Goal: Task Accomplishment & Management: Manage account settings

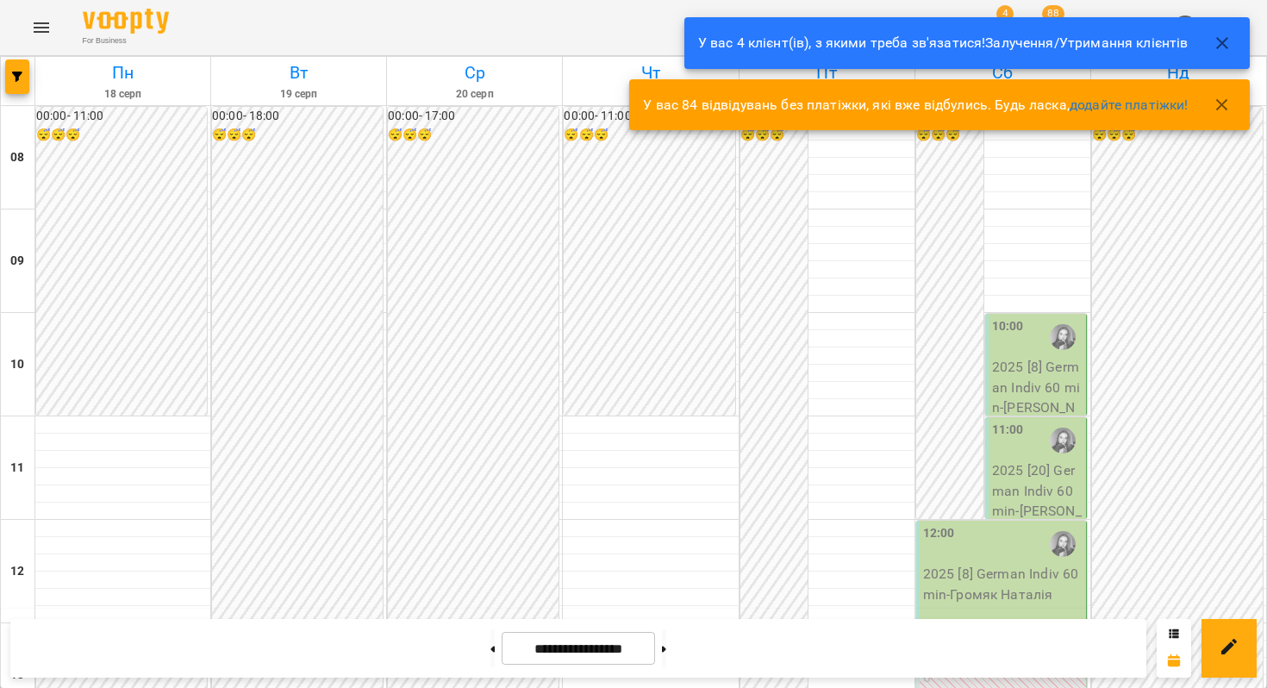
scroll to position [876, 0]
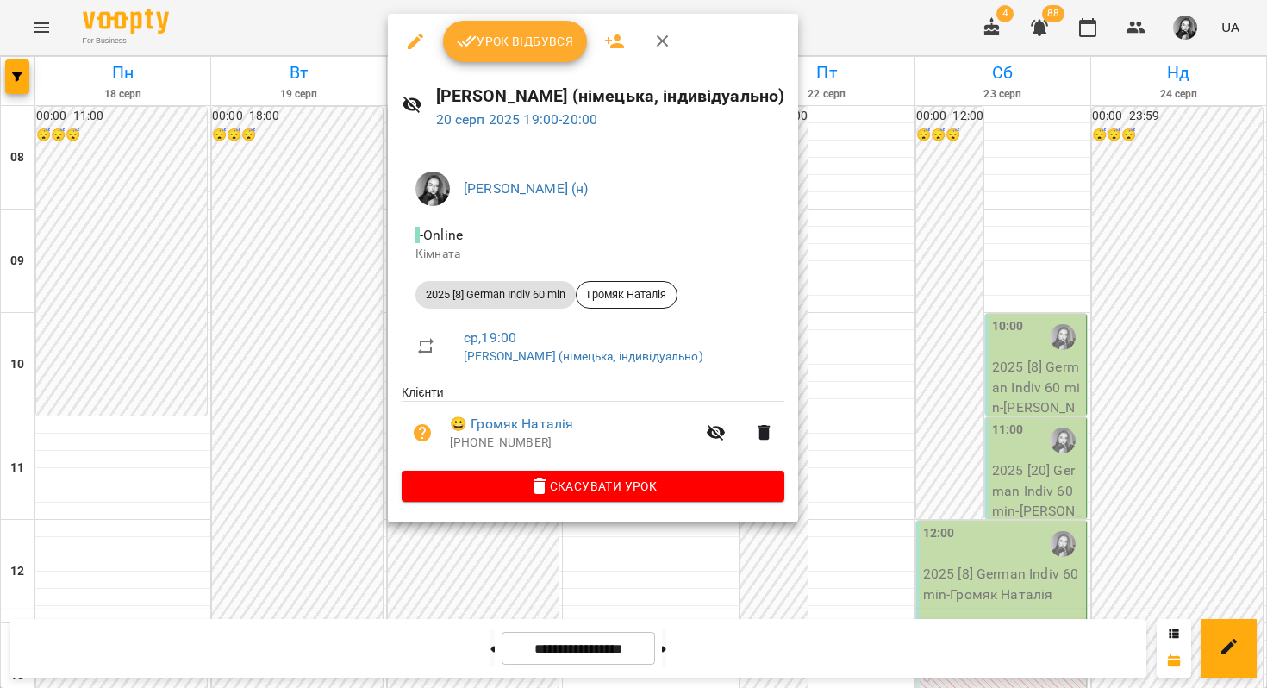
click at [527, 28] on button "Урок відбувся" at bounding box center [515, 41] width 145 height 41
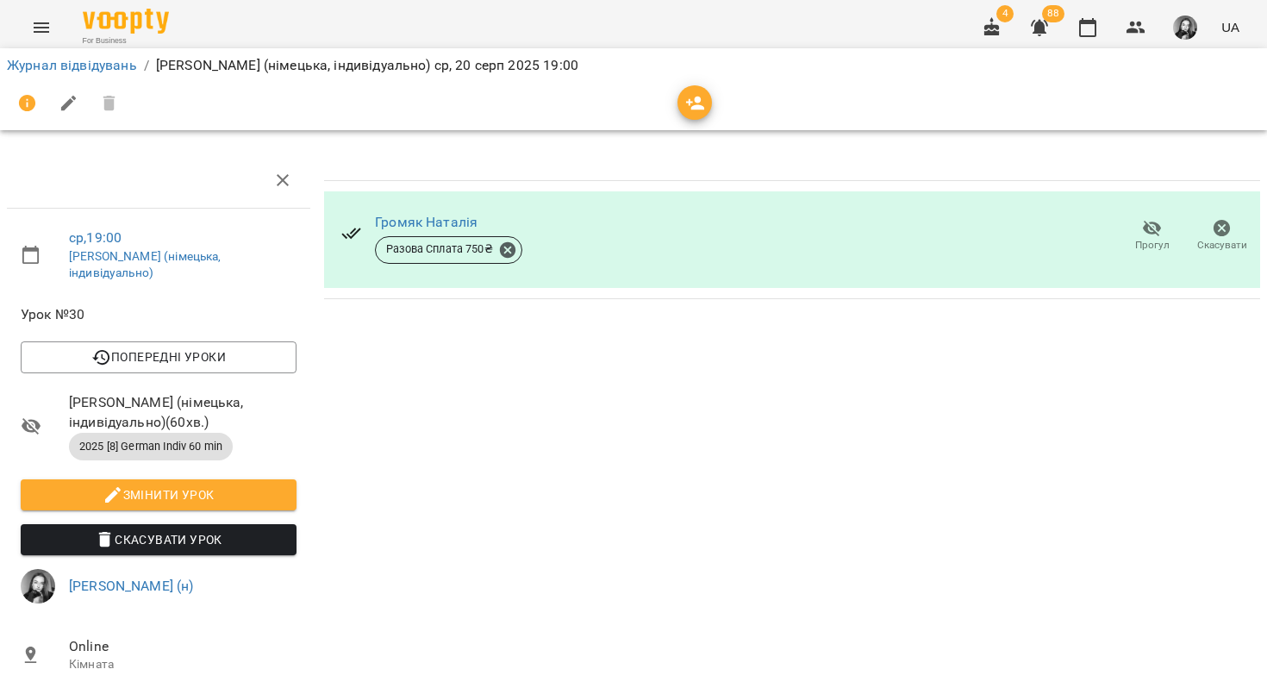
click at [41, 34] on icon "Menu" at bounding box center [41, 27] width 21 height 21
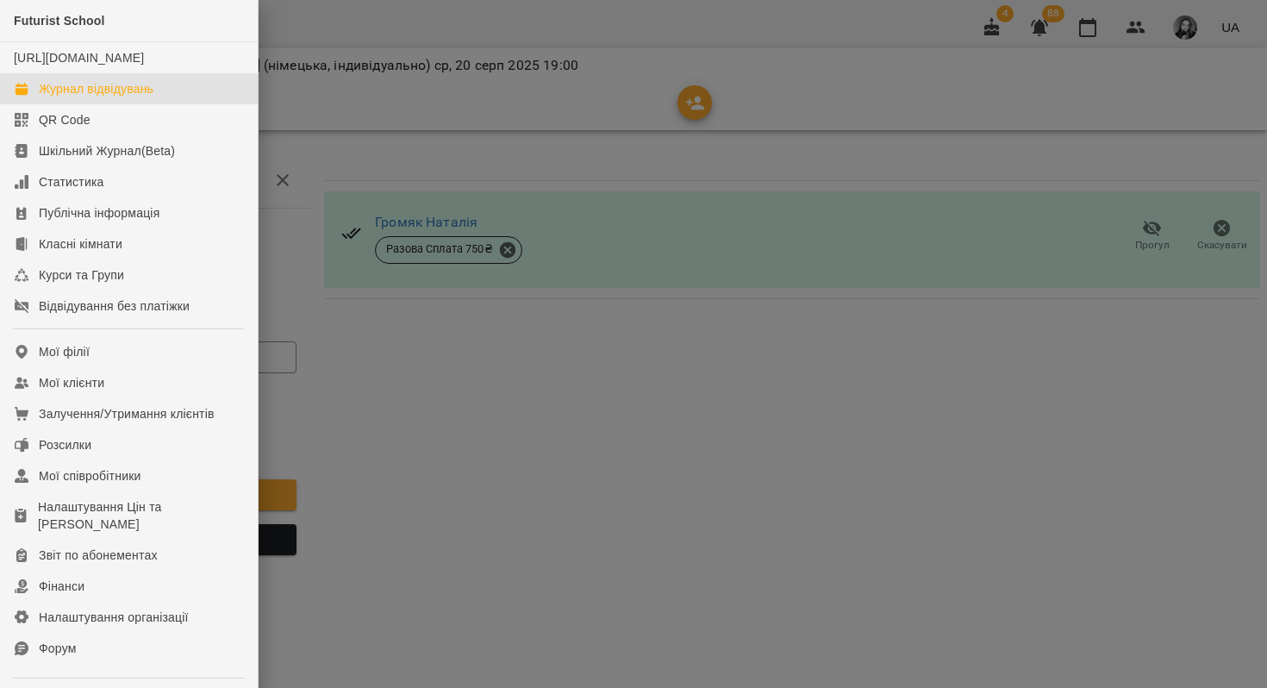
click at [53, 97] on div "Журнал відвідувань" at bounding box center [96, 88] width 115 height 17
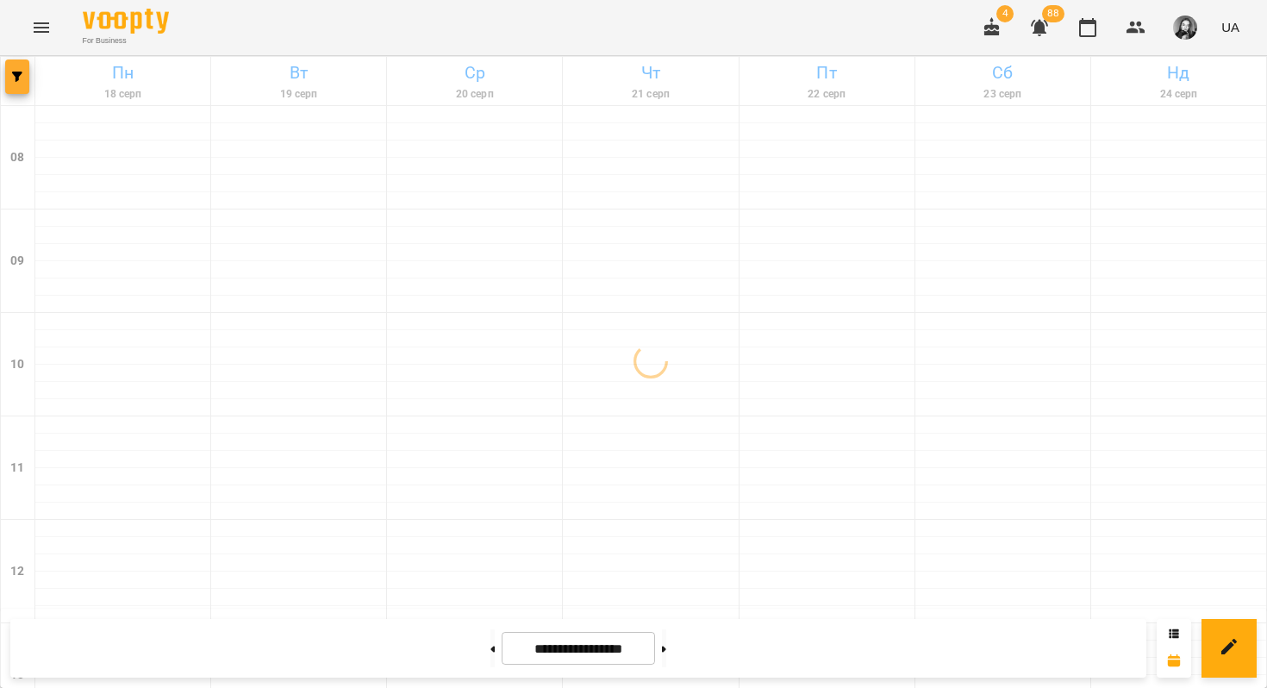
click at [20, 83] on button "button" at bounding box center [17, 76] width 24 height 34
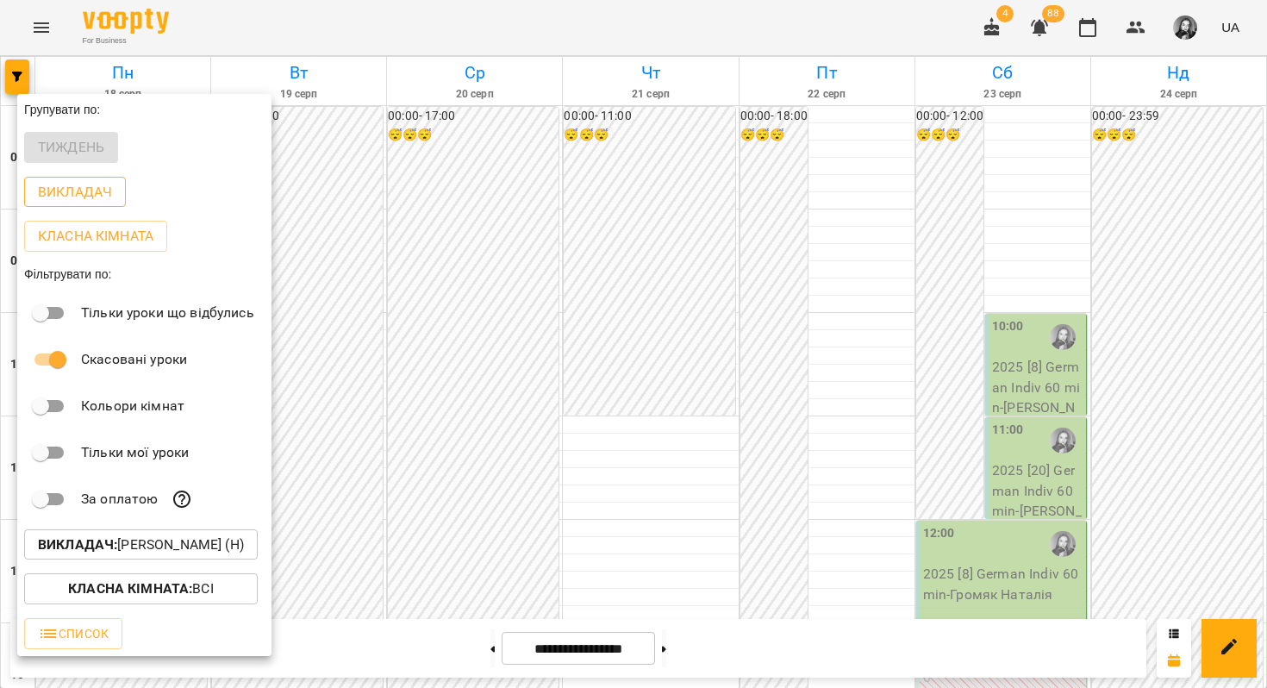
click at [84, 186] on p "Викладач" at bounding box center [75, 192] width 74 height 21
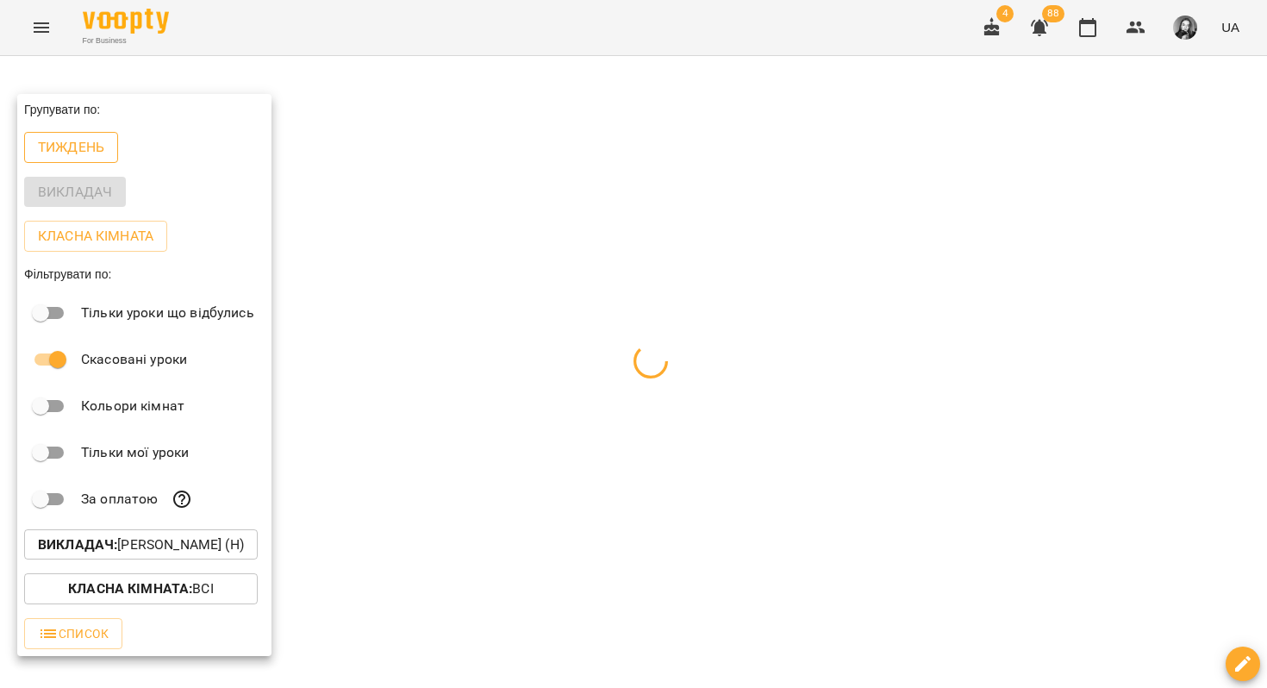
click at [78, 145] on p "Тиждень" at bounding box center [71, 147] width 66 height 21
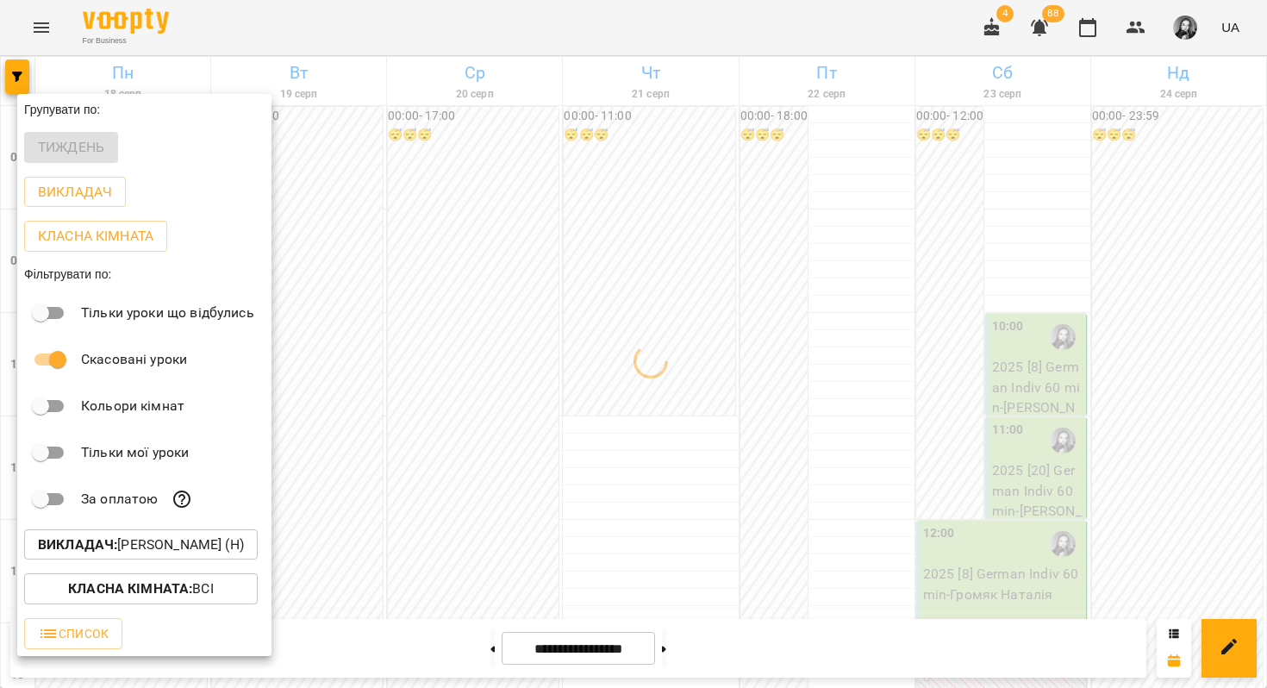
click at [83, 547] on b "Викладач :" at bounding box center [77, 544] width 79 height 16
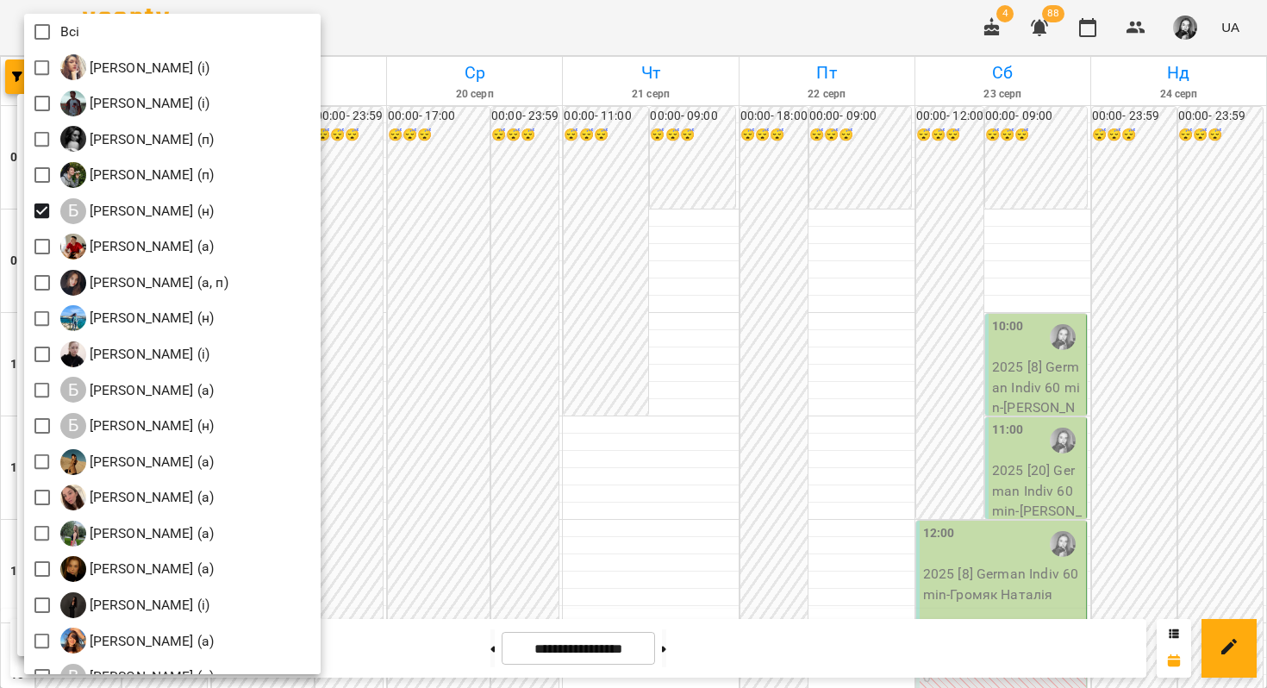
click at [606, 288] on div at bounding box center [633, 344] width 1267 height 688
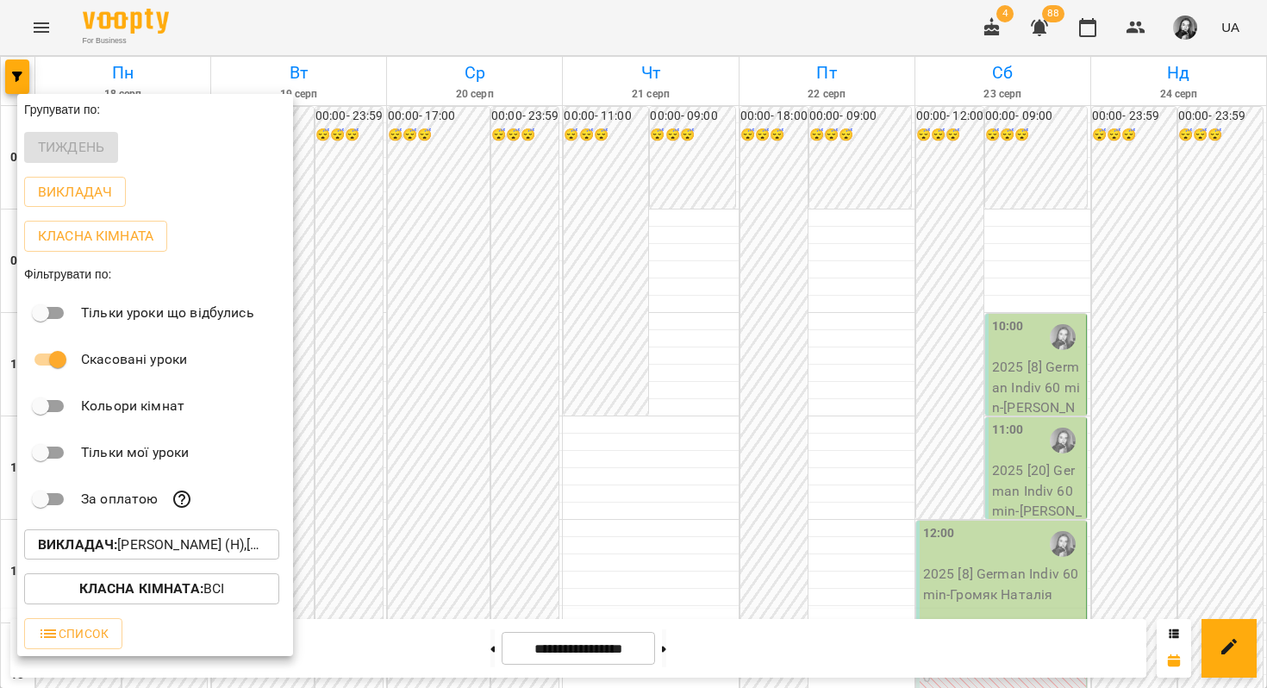
click at [539, 279] on div at bounding box center [633, 344] width 1267 height 688
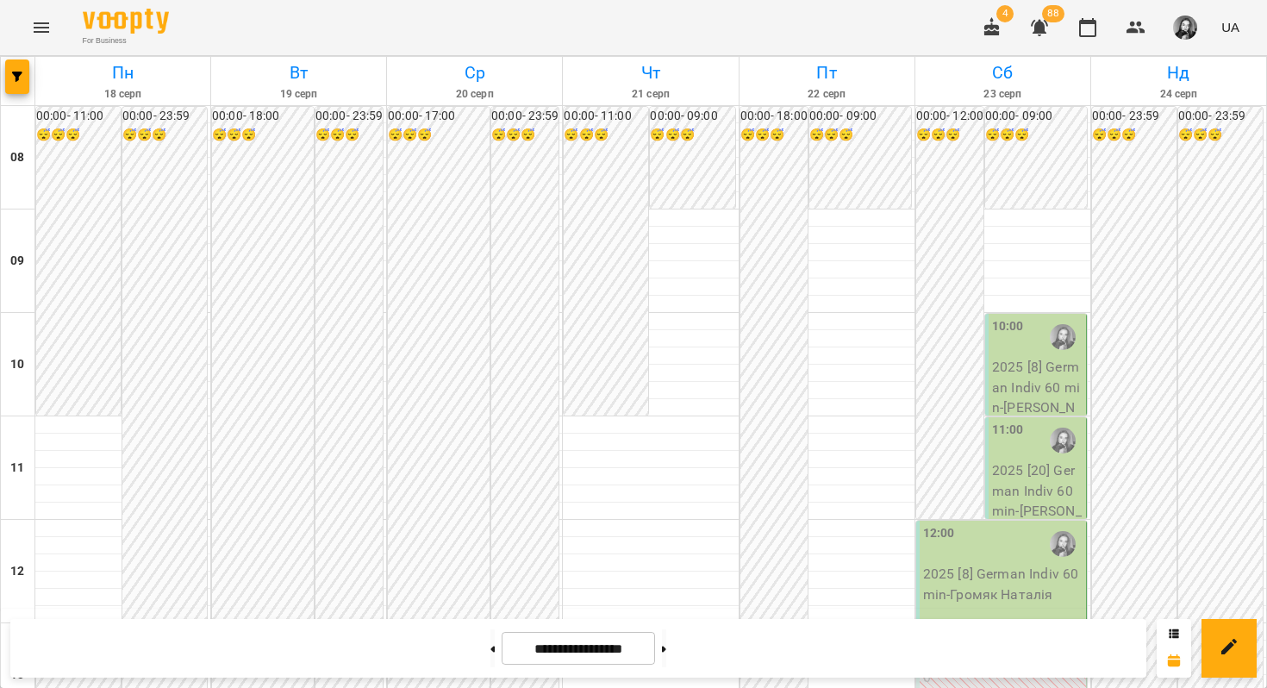
scroll to position [896, 0]
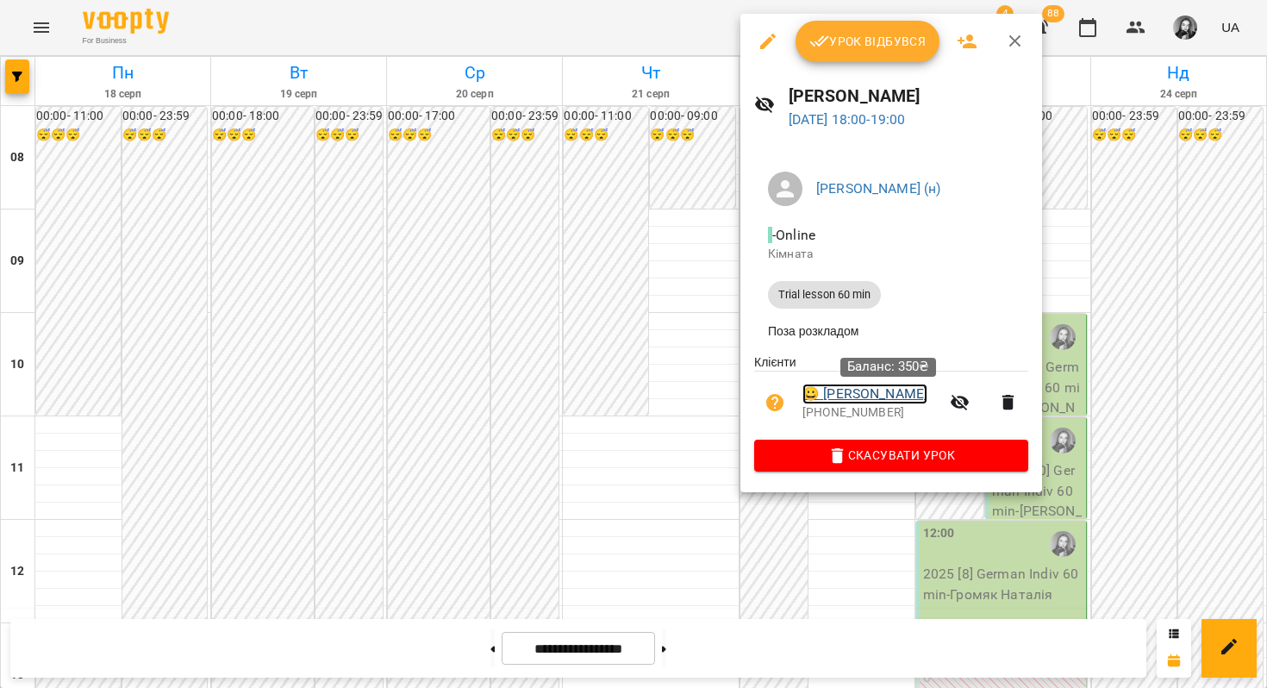
click at [839, 399] on link "😀 [PERSON_NAME]" at bounding box center [864, 393] width 125 height 21
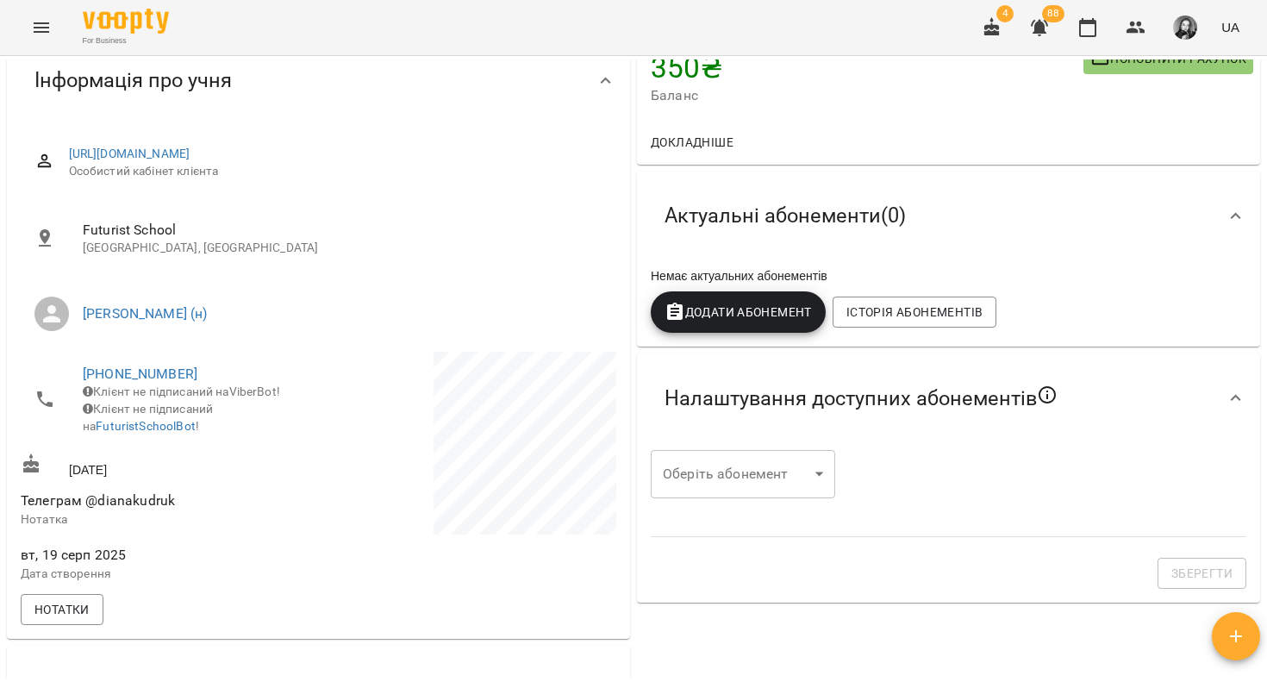
scroll to position [105, 0]
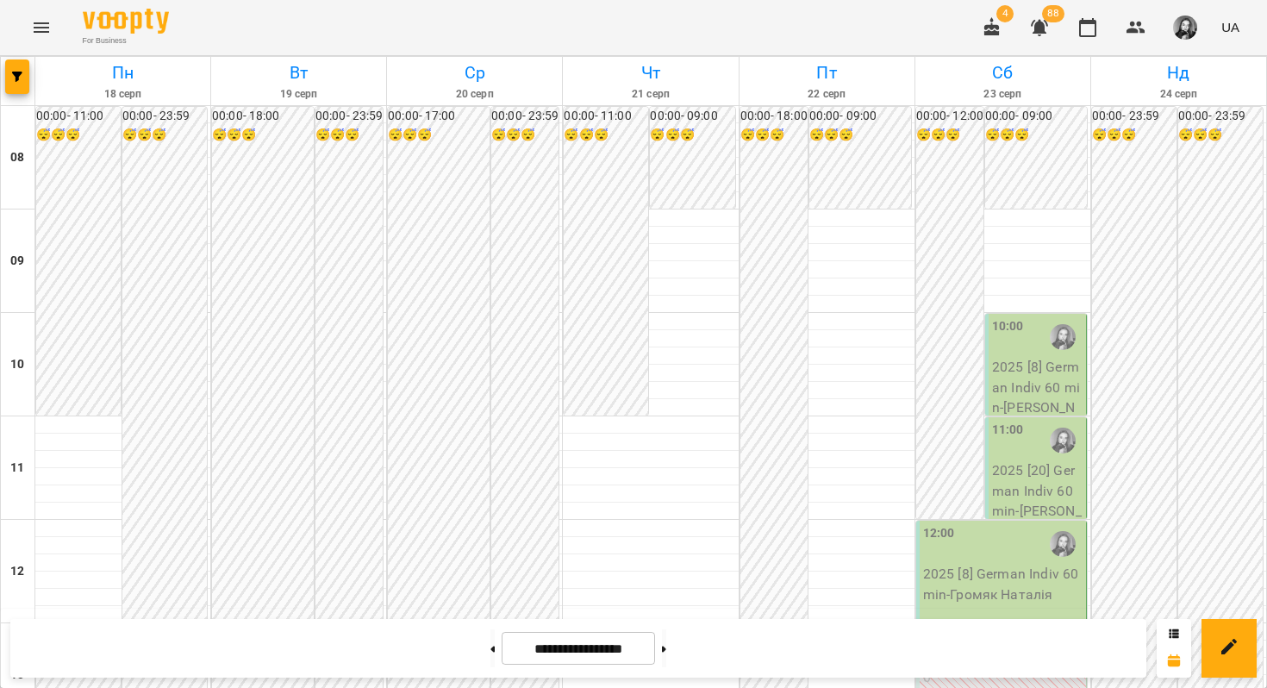
scroll to position [1047, 0]
click at [666, 651] on icon at bounding box center [664, 648] width 4 height 7
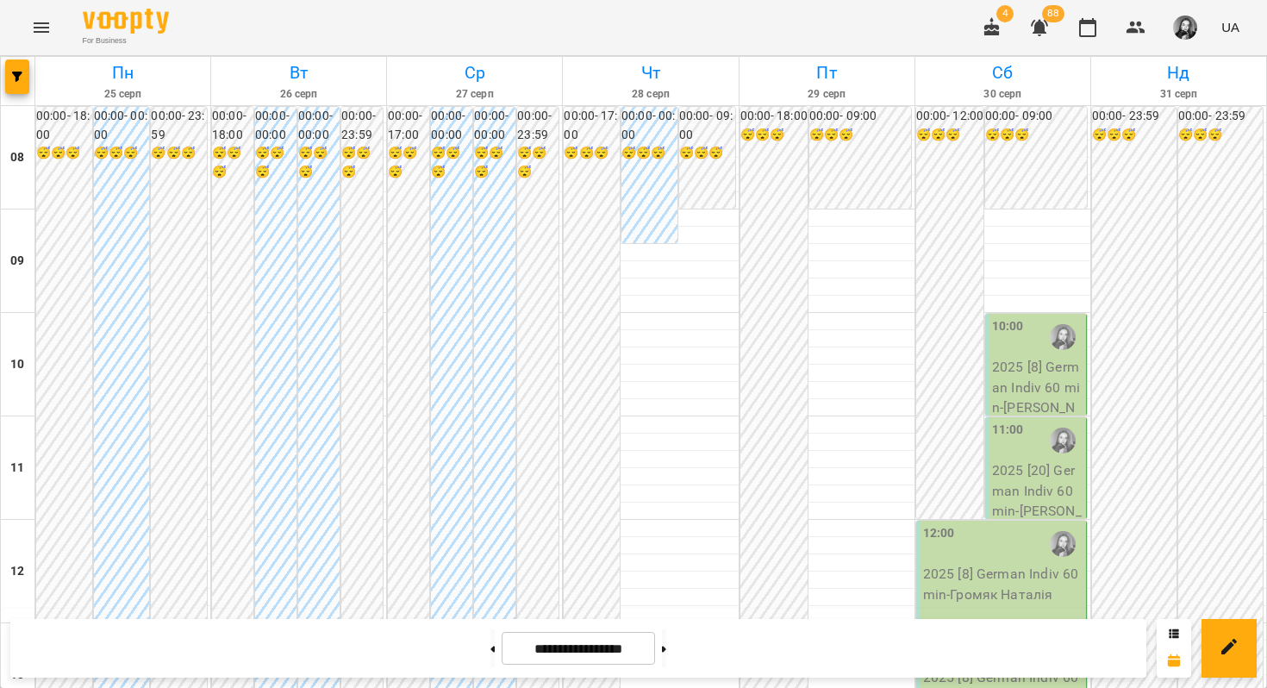
scroll to position [0, 0]
click at [490, 644] on button at bounding box center [492, 648] width 4 height 38
type input "**********"
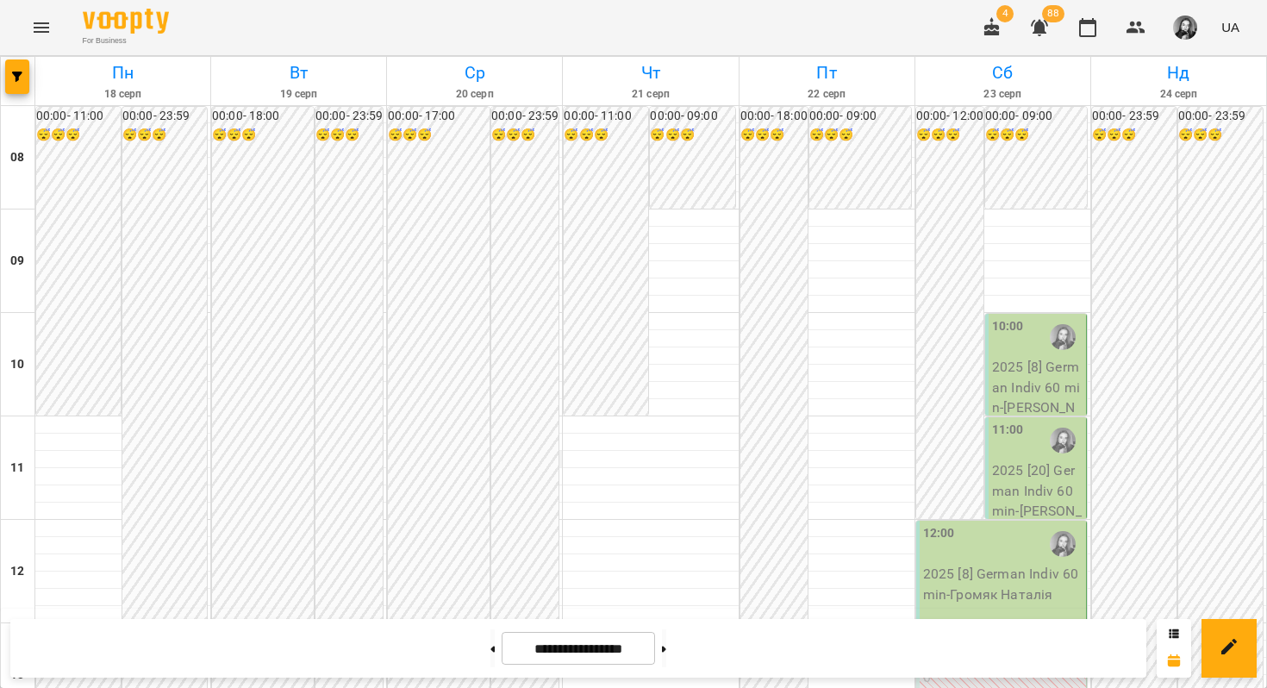
scroll to position [718, 0]
click at [47, 33] on icon "Menu" at bounding box center [41, 27] width 21 height 21
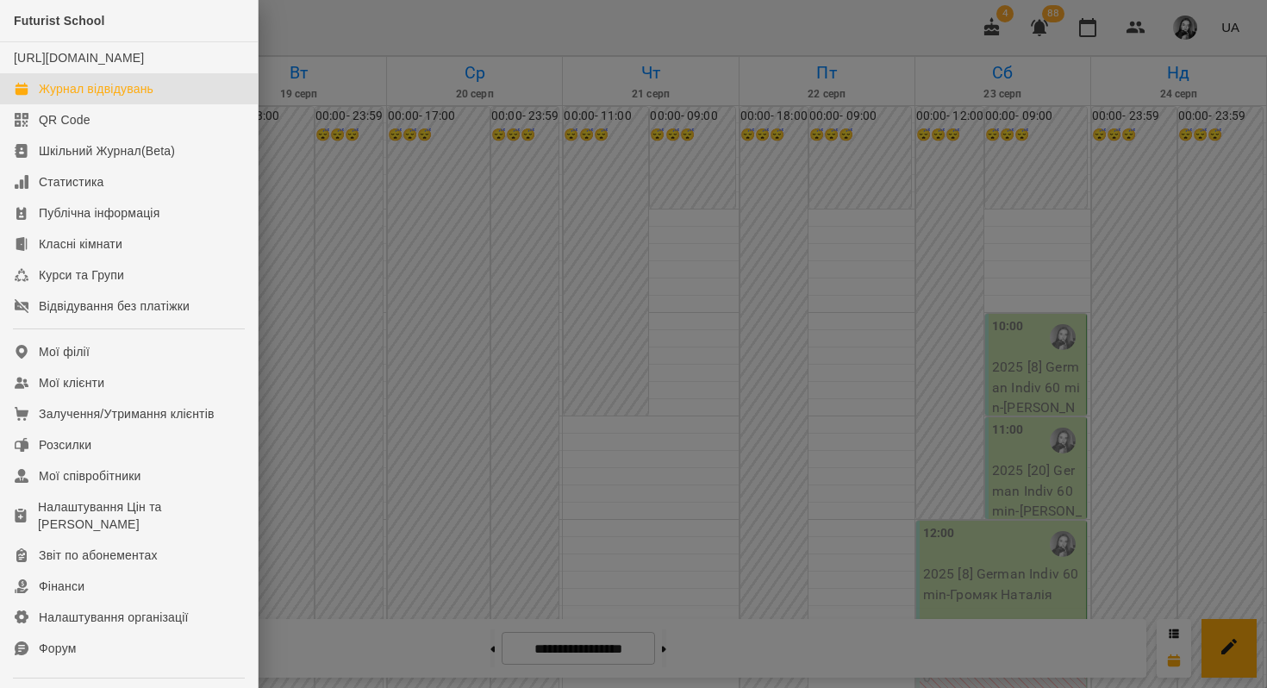
click at [350, 25] on div at bounding box center [633, 344] width 1267 height 688
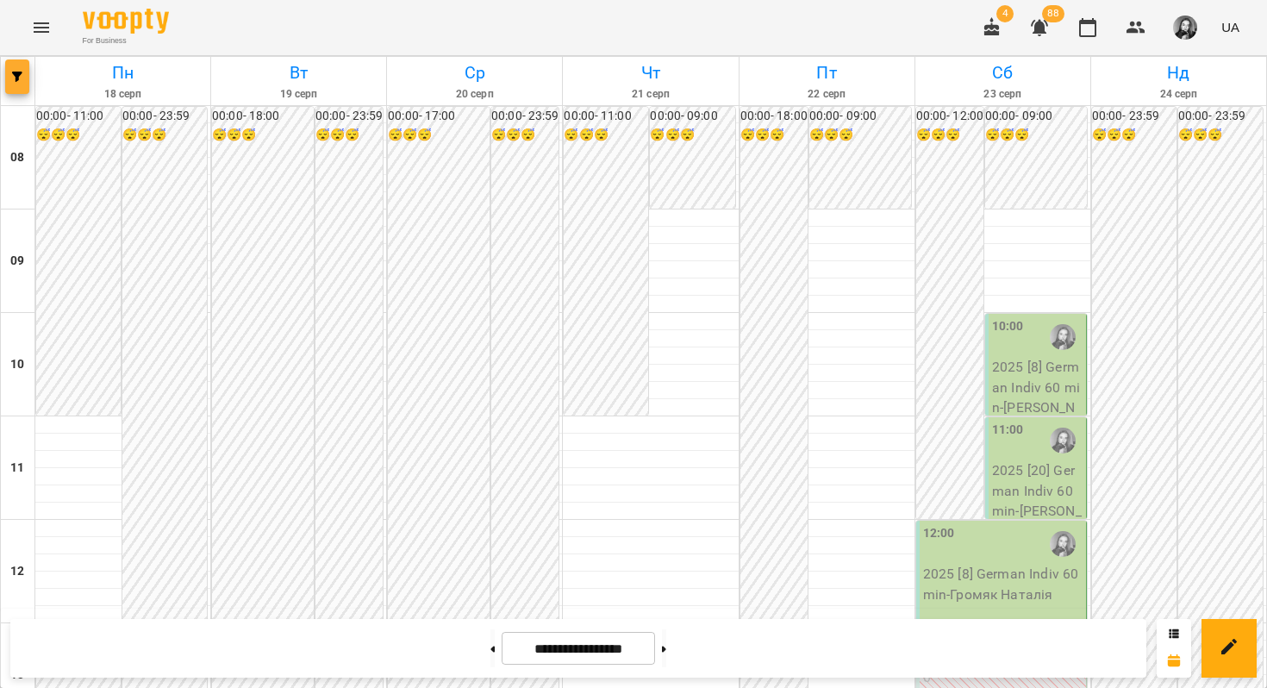
click at [21, 75] on icon "button" at bounding box center [17, 77] width 10 height 10
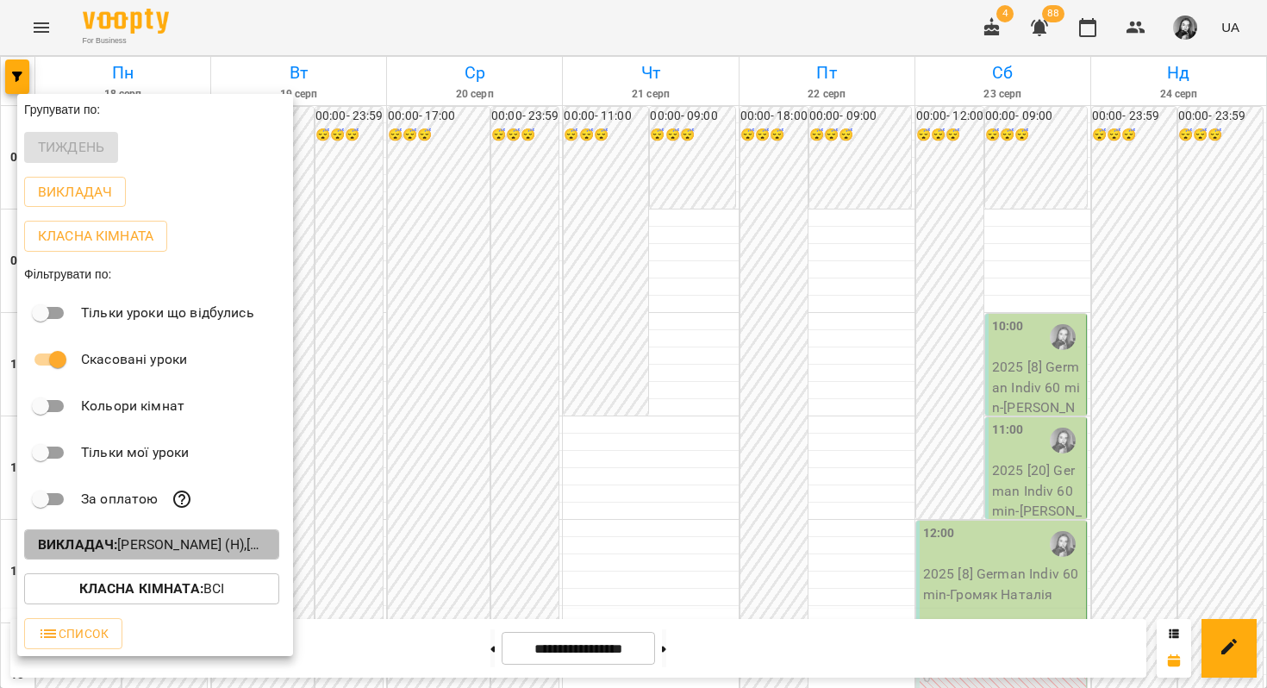
click at [96, 552] on b "Викладач :" at bounding box center [77, 544] width 79 height 16
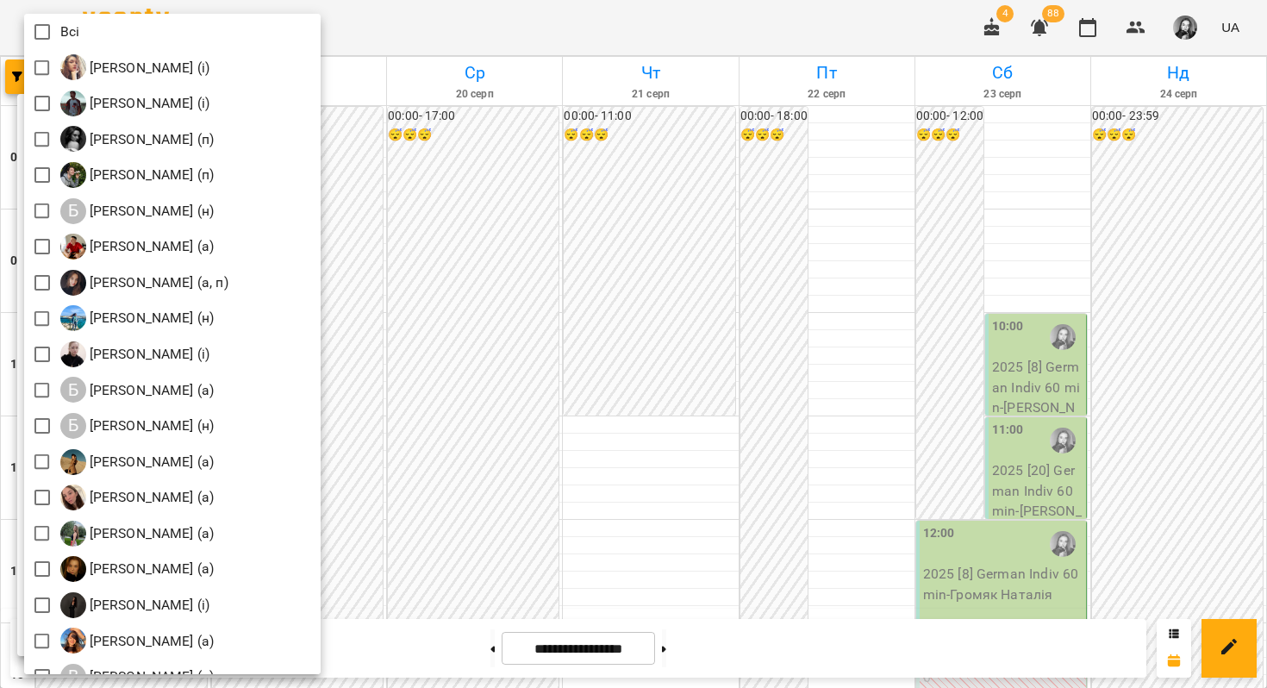
click at [591, 24] on div at bounding box center [633, 344] width 1267 height 688
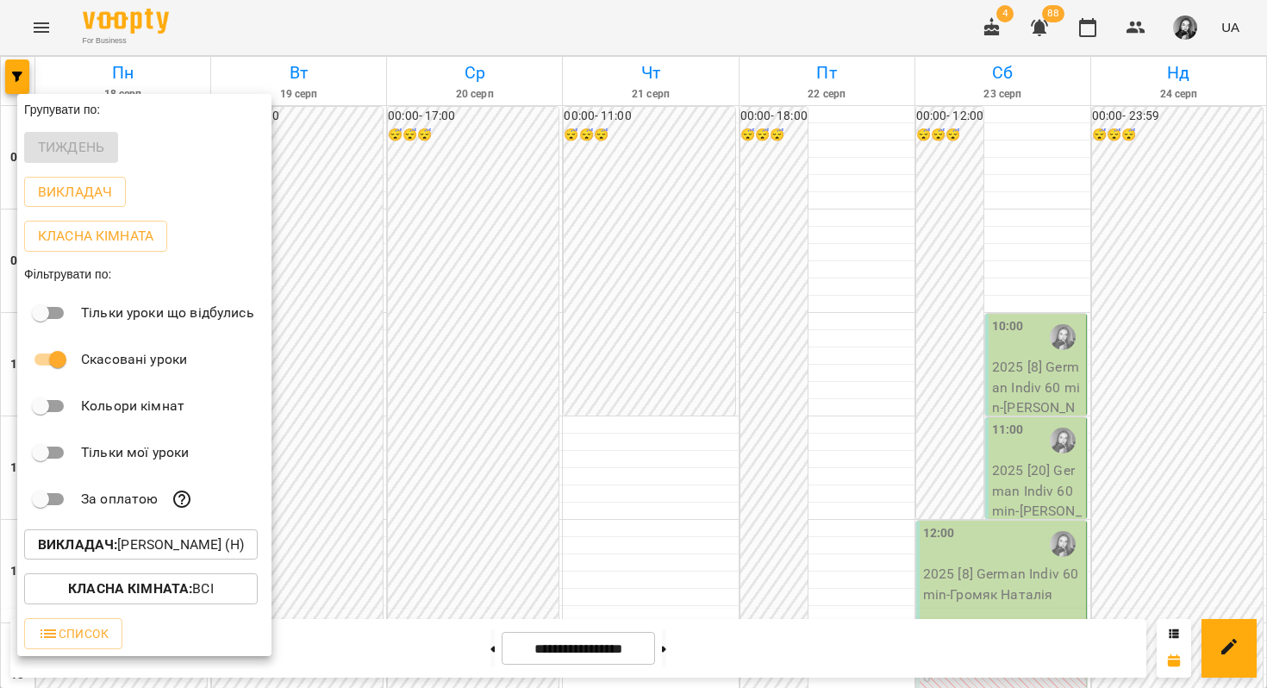
click at [591, 24] on div at bounding box center [633, 344] width 1267 height 688
